Goal: Task Accomplishment & Management: Manage account settings

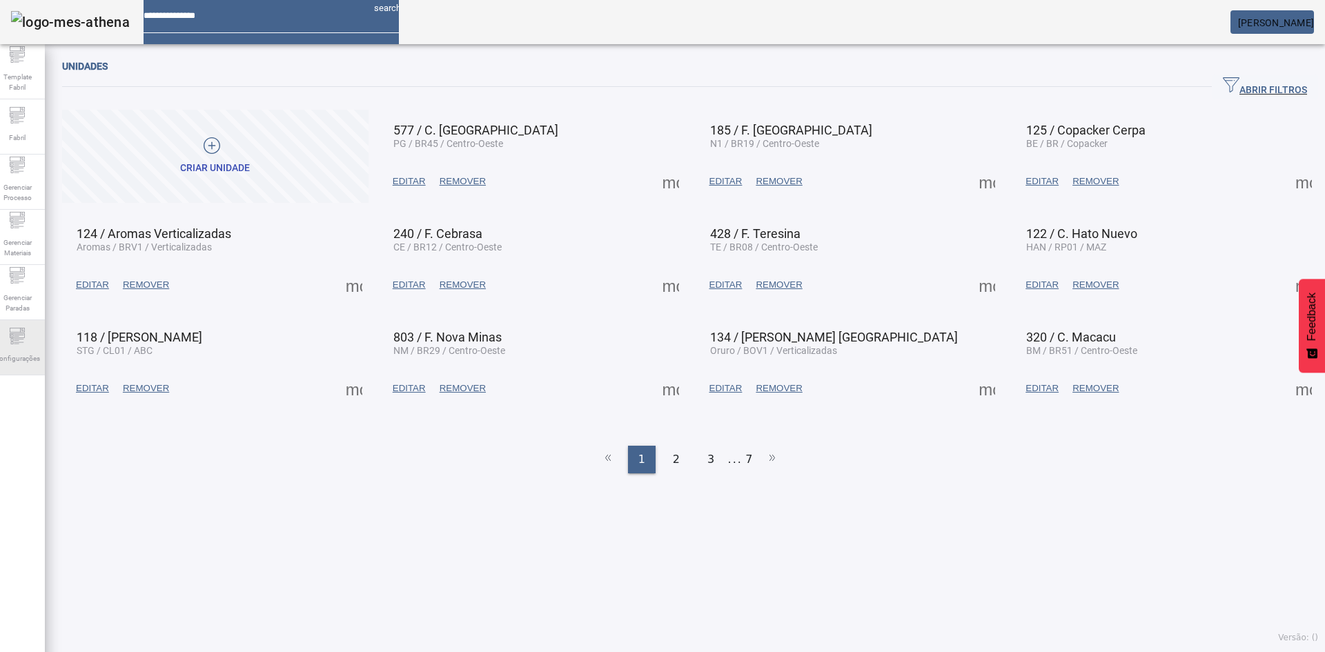
click at [16, 355] on span "Configurações" at bounding box center [17, 358] width 54 height 19
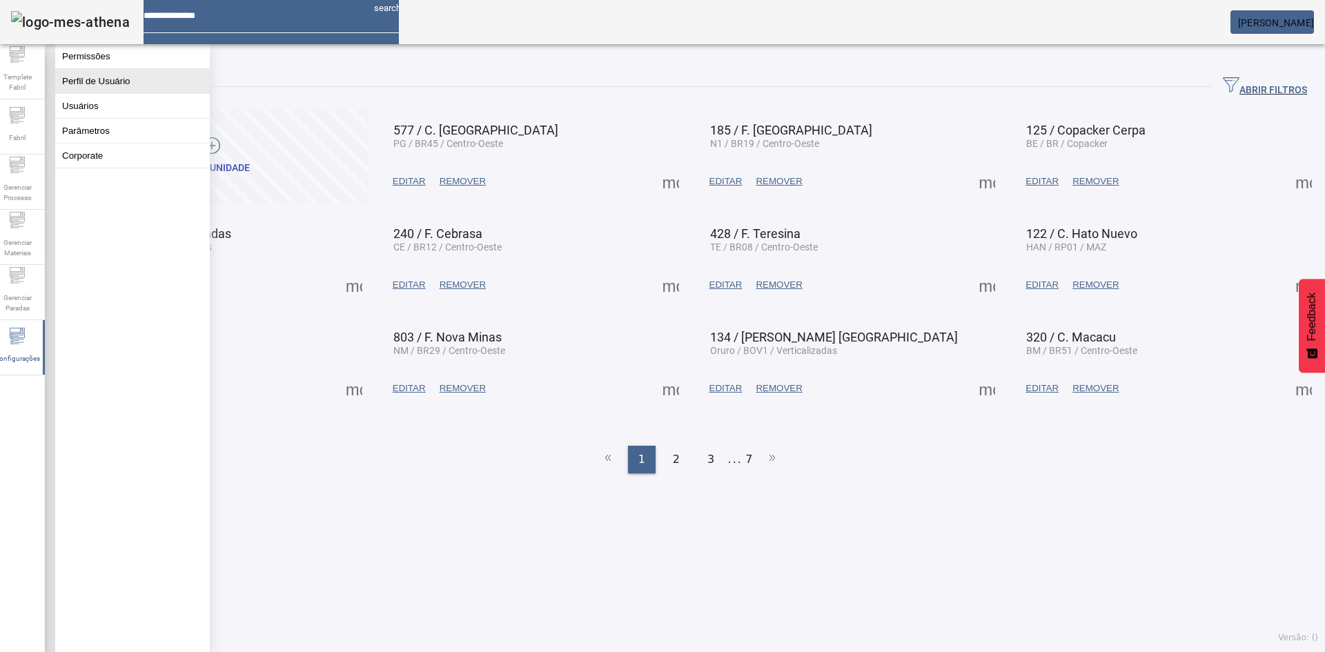
click at [121, 83] on button "Perfil de Usuário" at bounding box center [132, 81] width 155 height 24
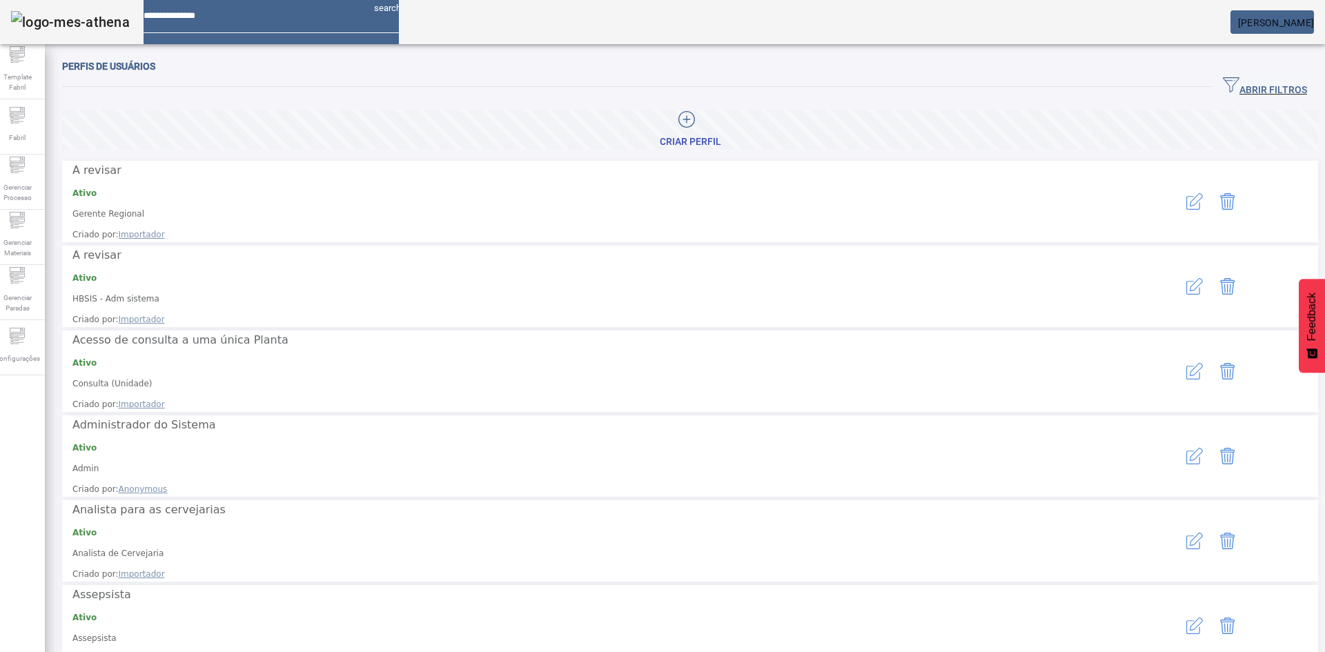
click at [1186, 448] on icon "button" at bounding box center [1194, 456] width 17 height 17
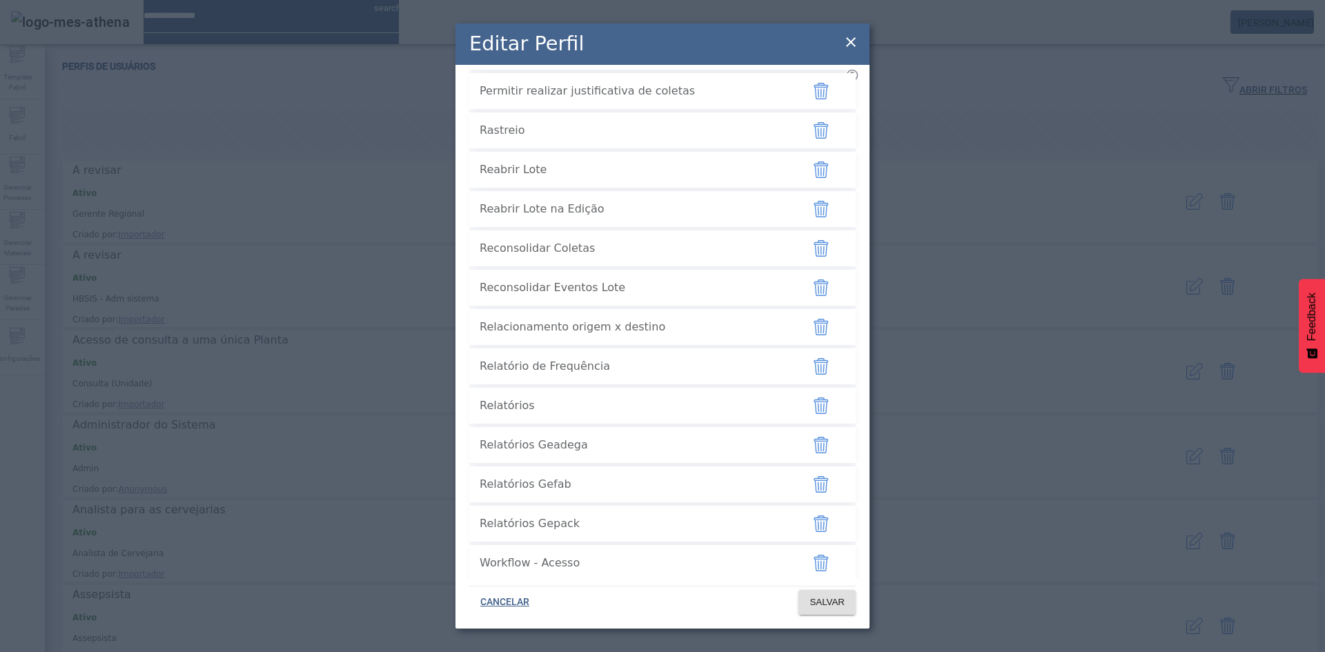
scroll to position [3613, 0]
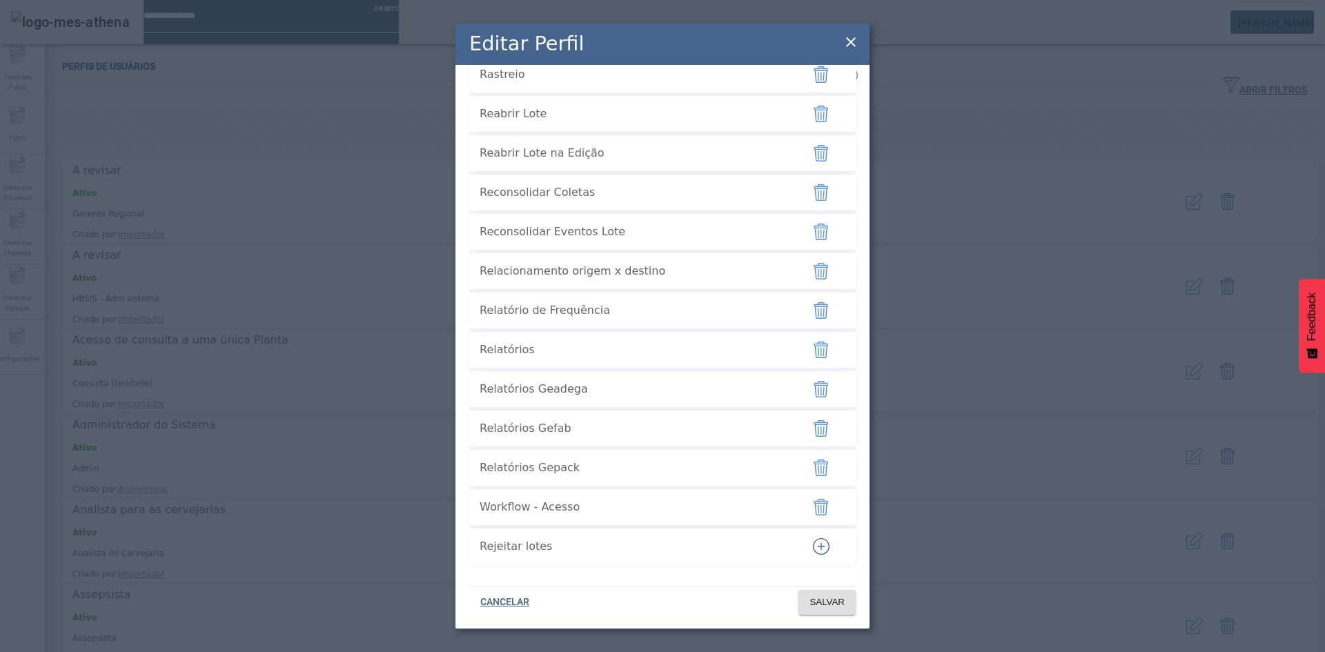
click at [845, 47] on icon at bounding box center [851, 42] width 17 height 17
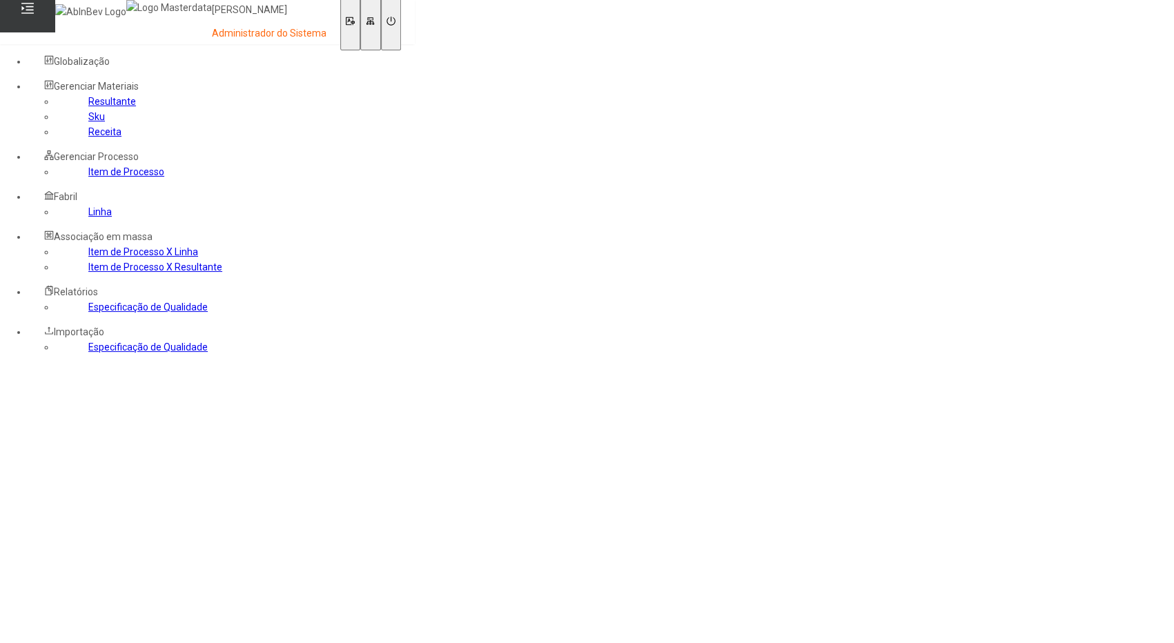
click at [167, 57] on div "Globalização" at bounding box center [153, 61] width 251 height 15
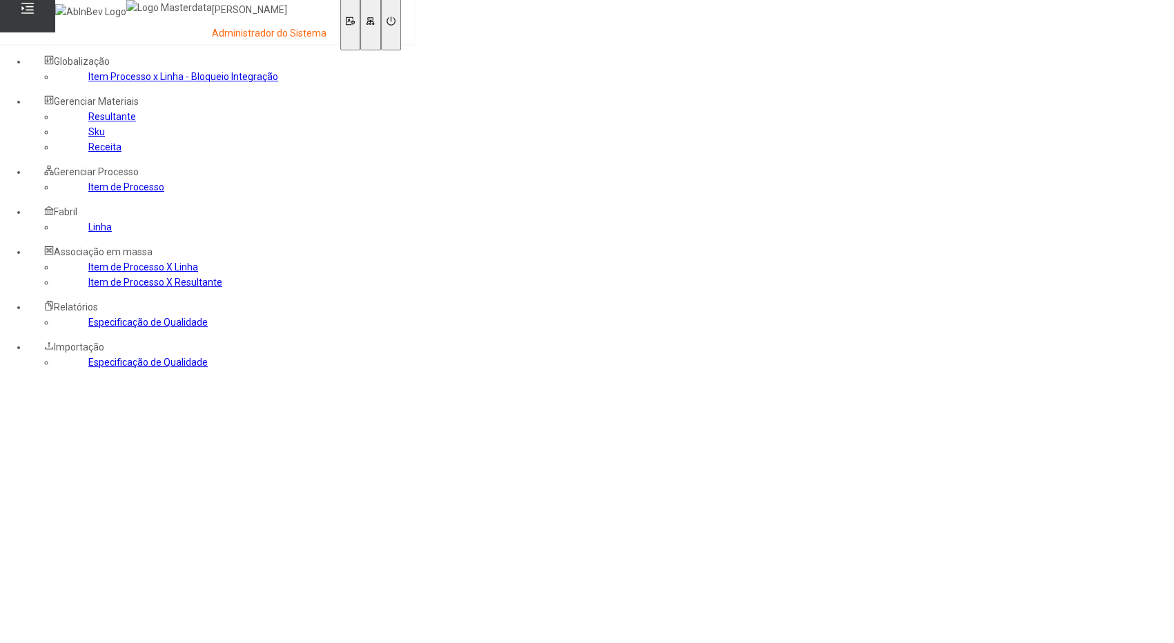
click at [105, 82] on link "Item Processo x Linha - Bloqueio Integração" at bounding box center [183, 76] width 190 height 11
